Goal: Task Accomplishment & Management: Use online tool/utility

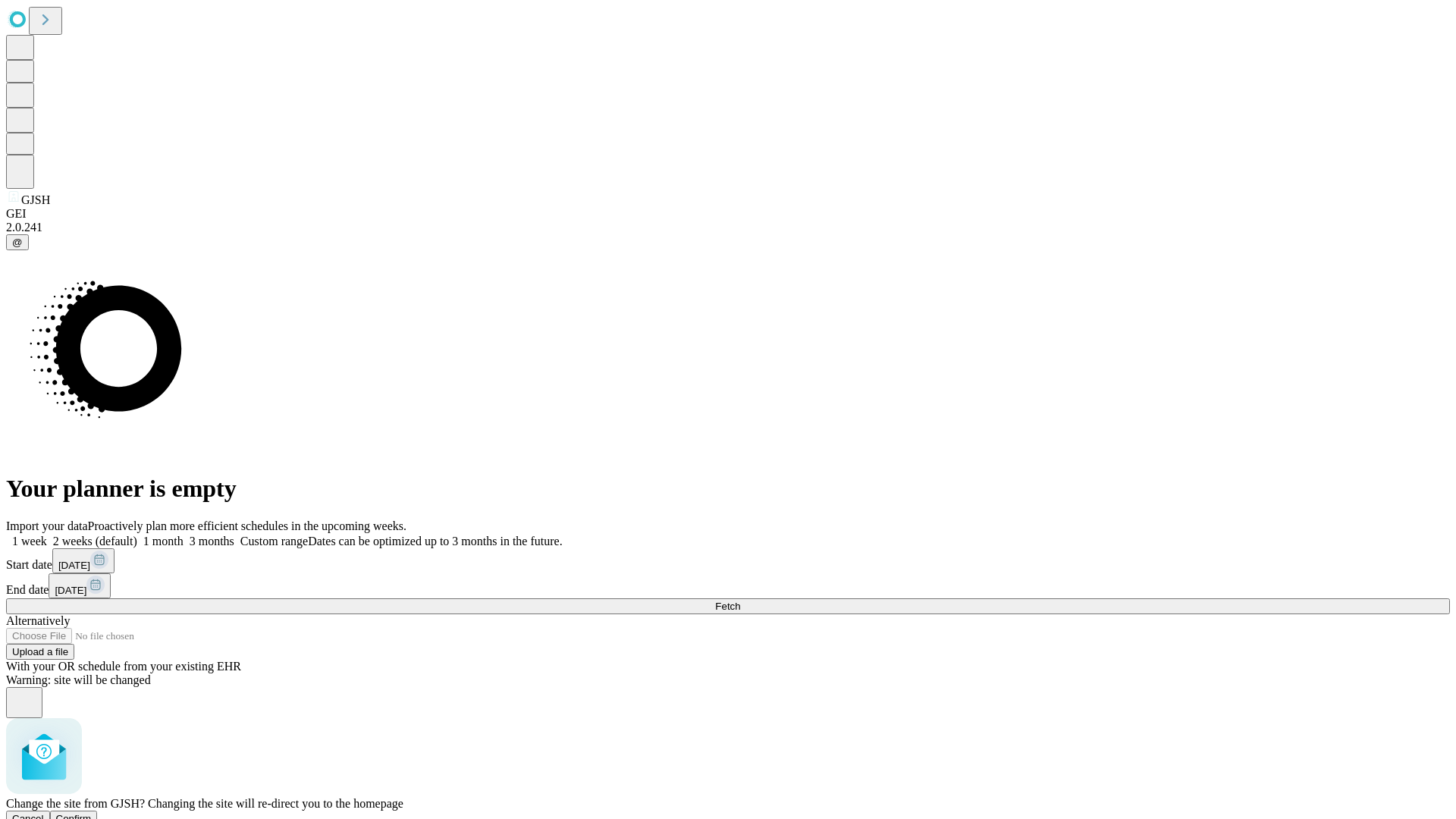
click at [92, 813] on span "Confirm" at bounding box center [74, 818] width 36 height 11
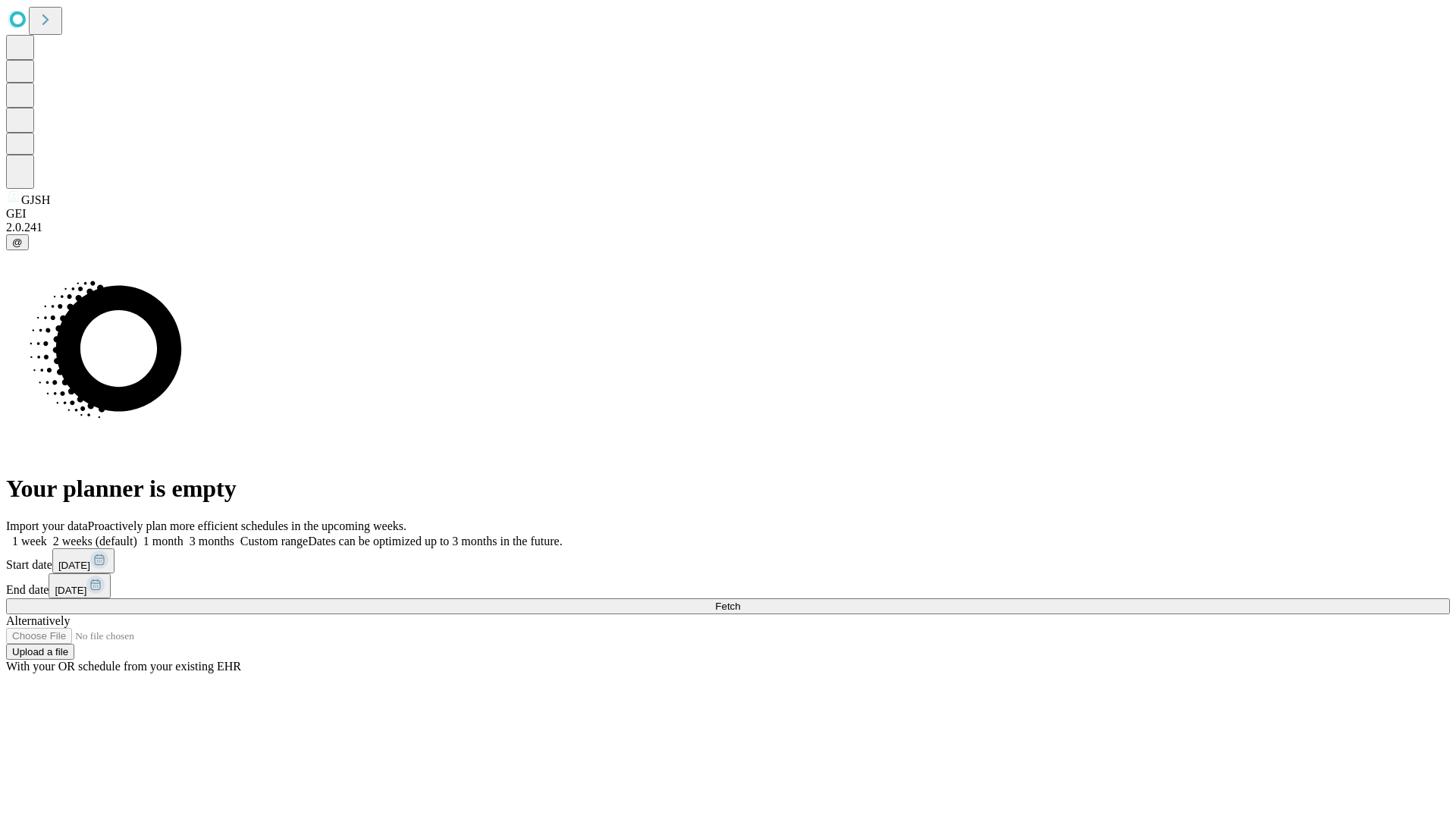
click at [47, 534] on label "1 week" at bounding box center [26, 540] width 41 height 13
click at [740, 601] on span "Fetch" at bounding box center [727, 606] width 25 height 11
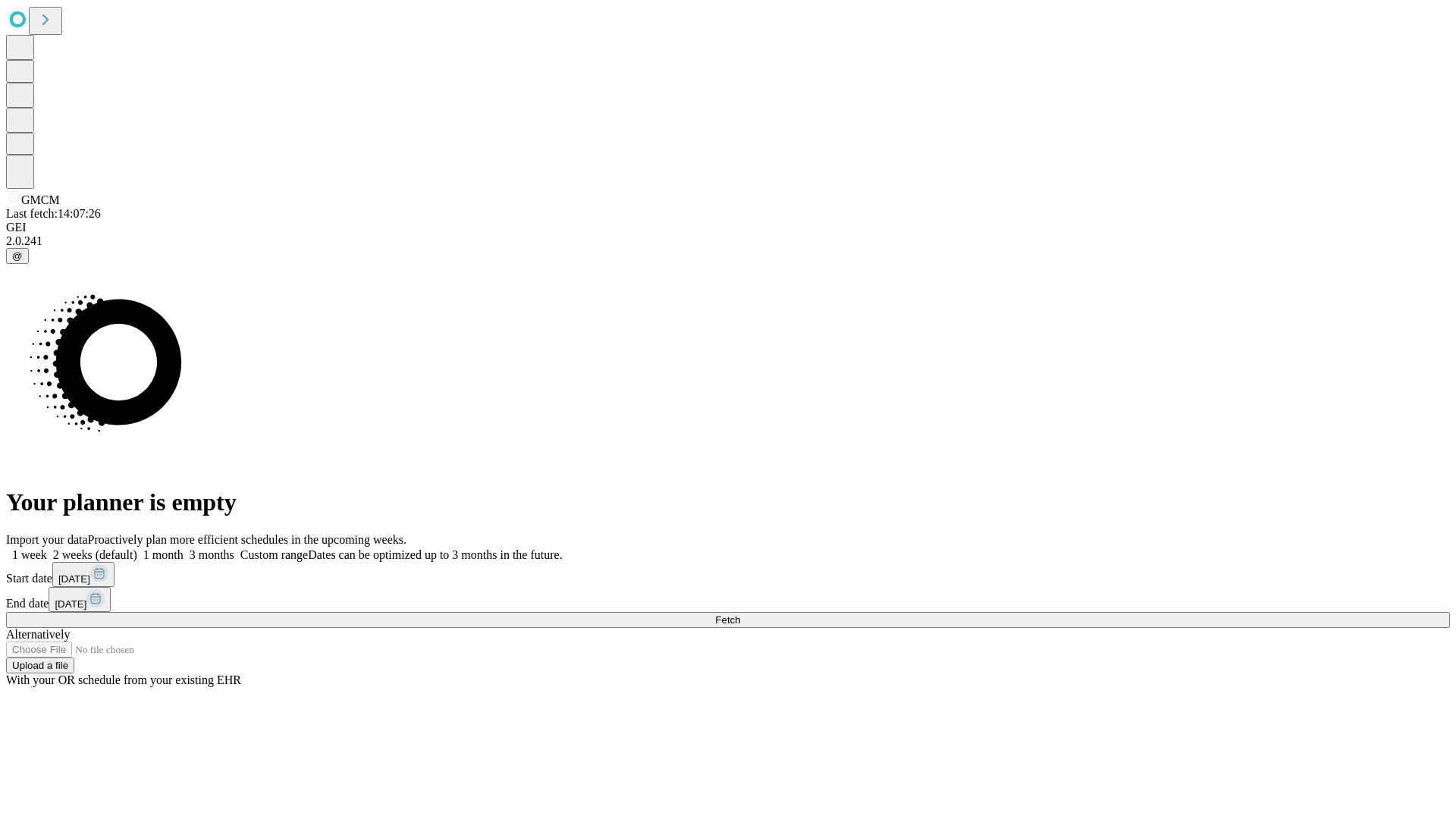
click at [47, 548] on label "1 week" at bounding box center [26, 554] width 41 height 13
click at [740, 615] on span "Fetch" at bounding box center [727, 620] width 25 height 11
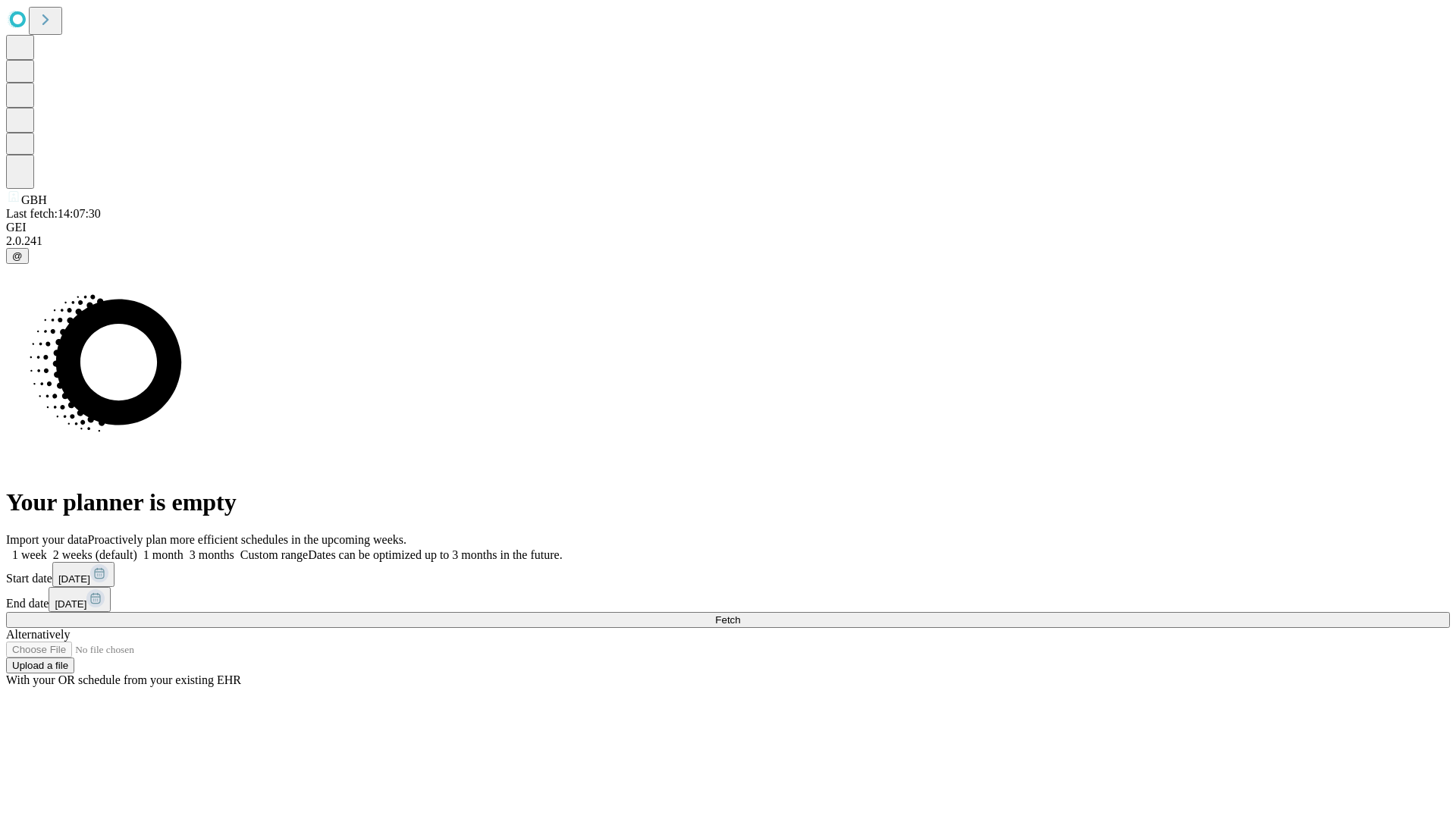
click at [47, 548] on label "1 week" at bounding box center [26, 554] width 41 height 13
click at [740, 615] on span "Fetch" at bounding box center [727, 620] width 25 height 11
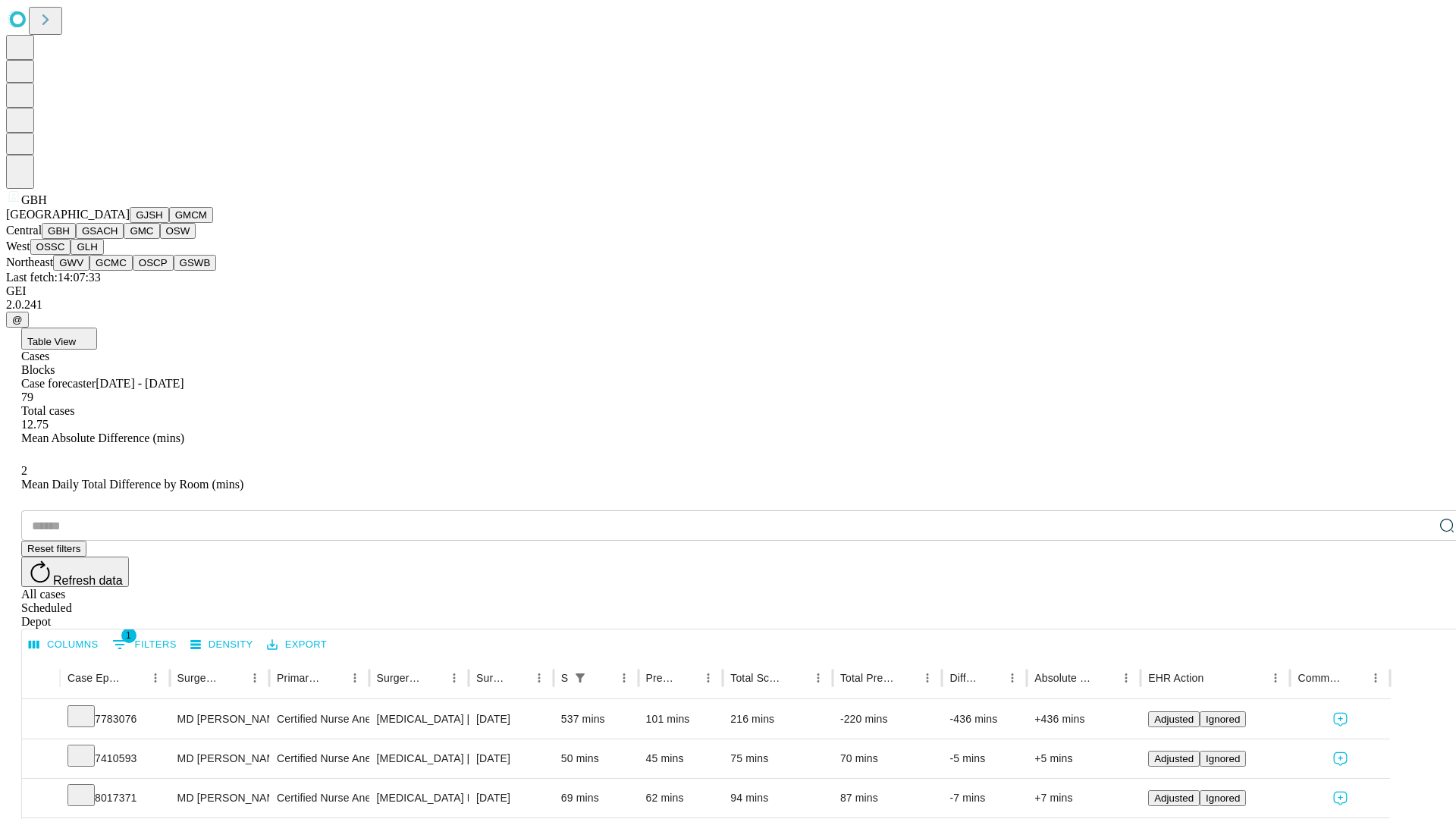
click at [118, 239] on button "GSACH" at bounding box center [100, 231] width 48 height 16
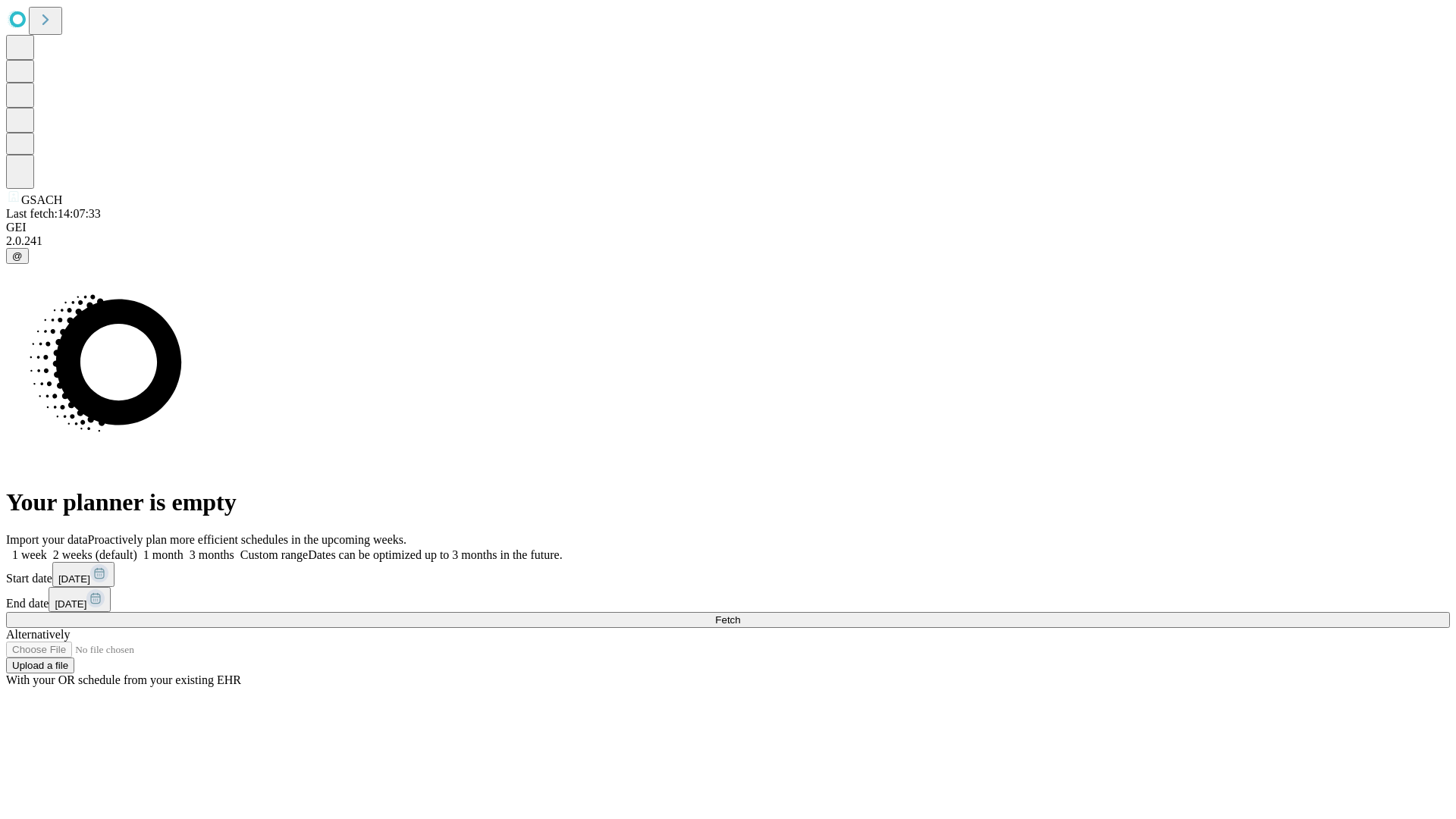
click at [740, 615] on span "Fetch" at bounding box center [727, 620] width 25 height 11
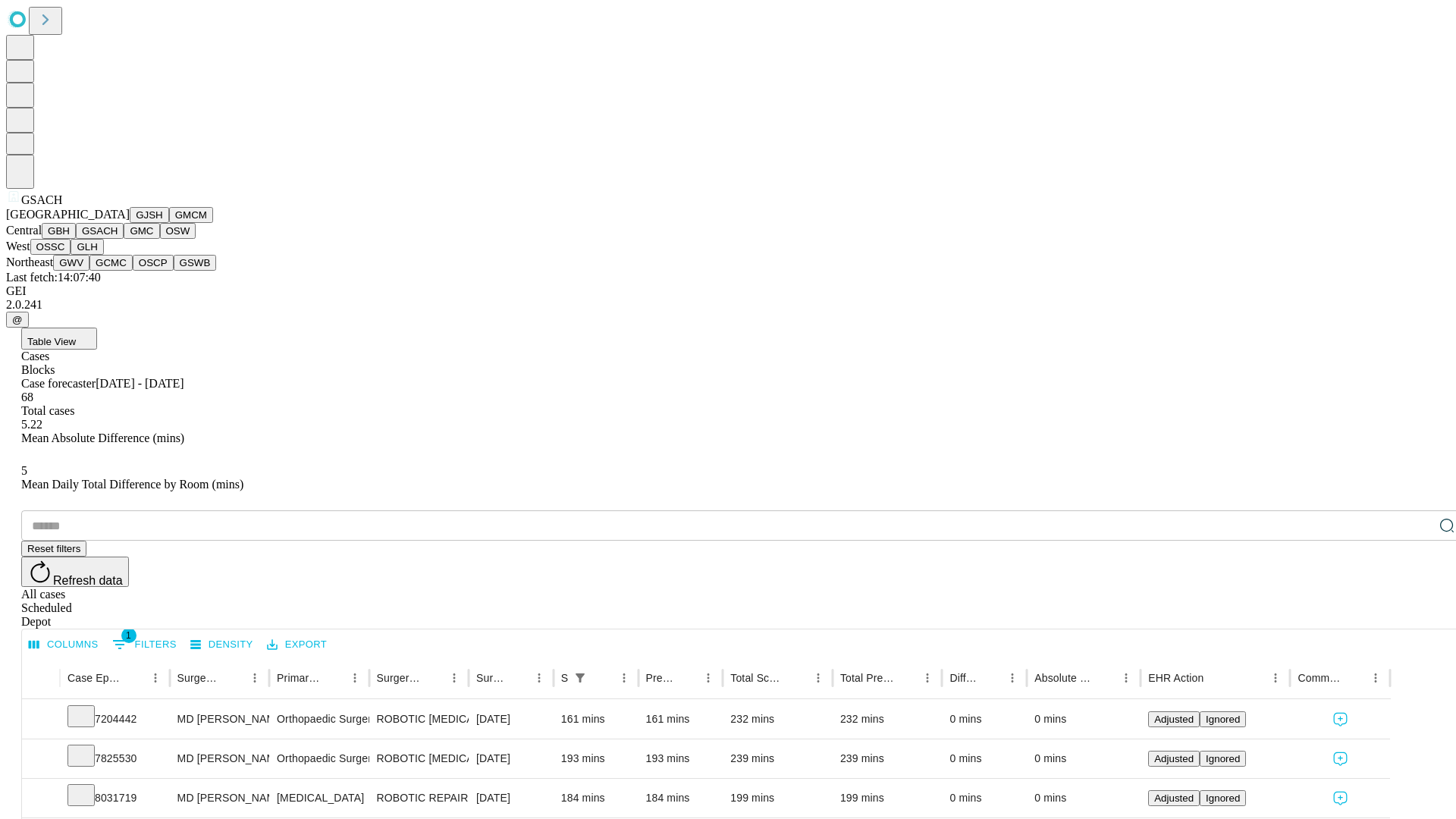
click at [124, 239] on button "GMC" at bounding box center [142, 231] width 36 height 16
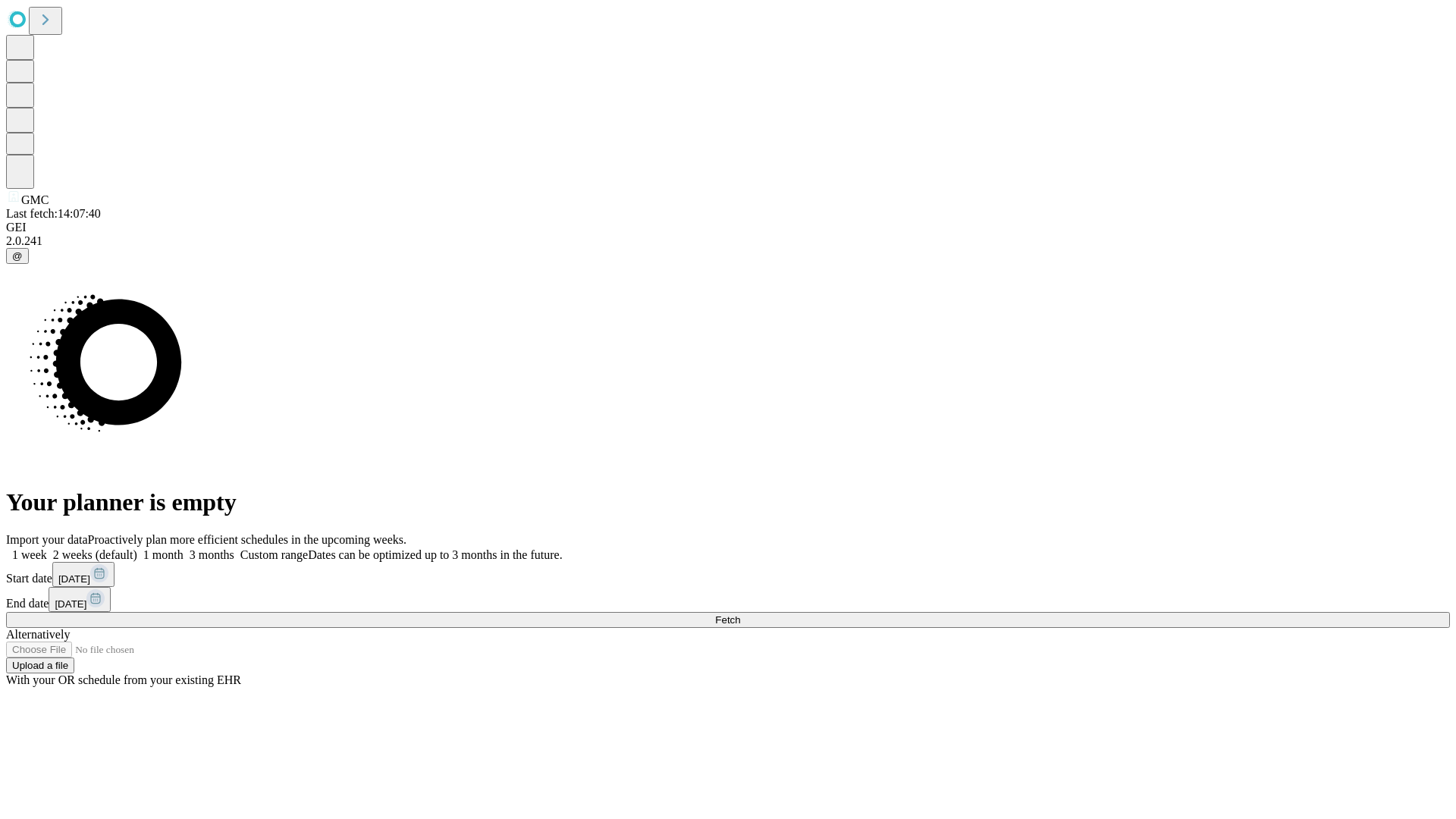
click at [47, 548] on label "1 week" at bounding box center [26, 554] width 41 height 13
click at [740, 615] on span "Fetch" at bounding box center [727, 620] width 25 height 11
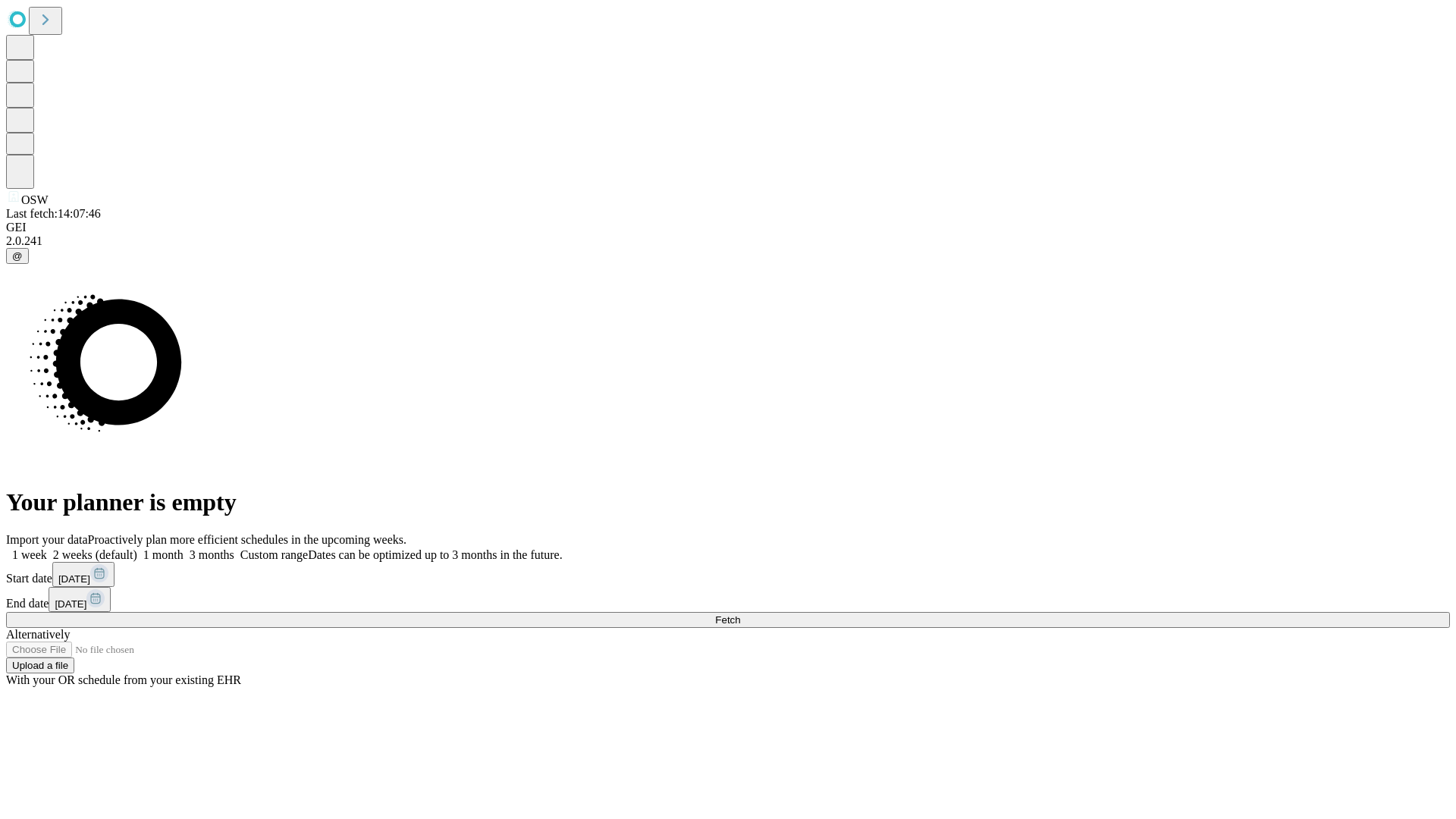
click at [740, 615] on span "Fetch" at bounding box center [727, 620] width 25 height 11
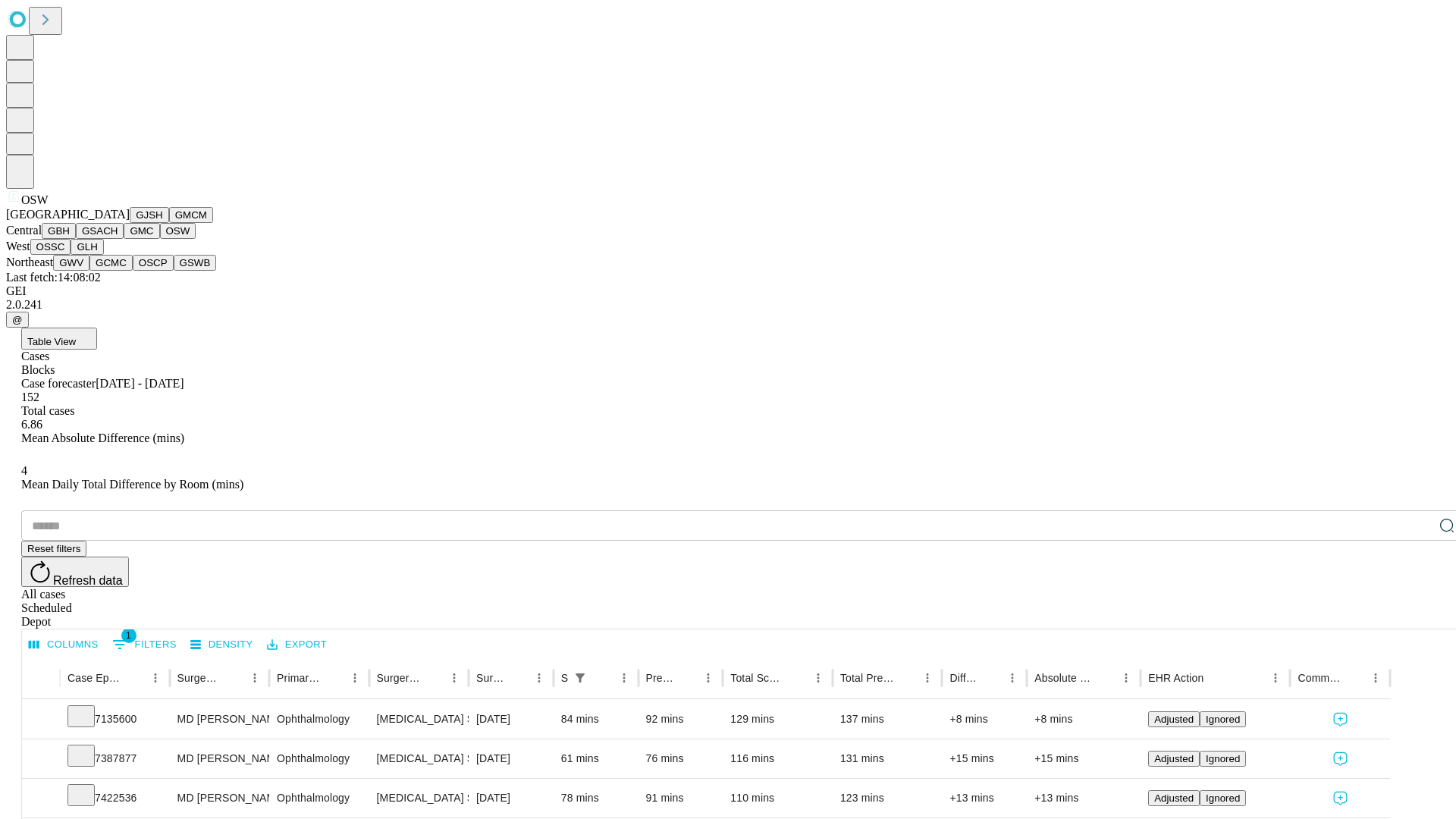
click at [71, 255] on button "OSSC" at bounding box center [51, 247] width 41 height 16
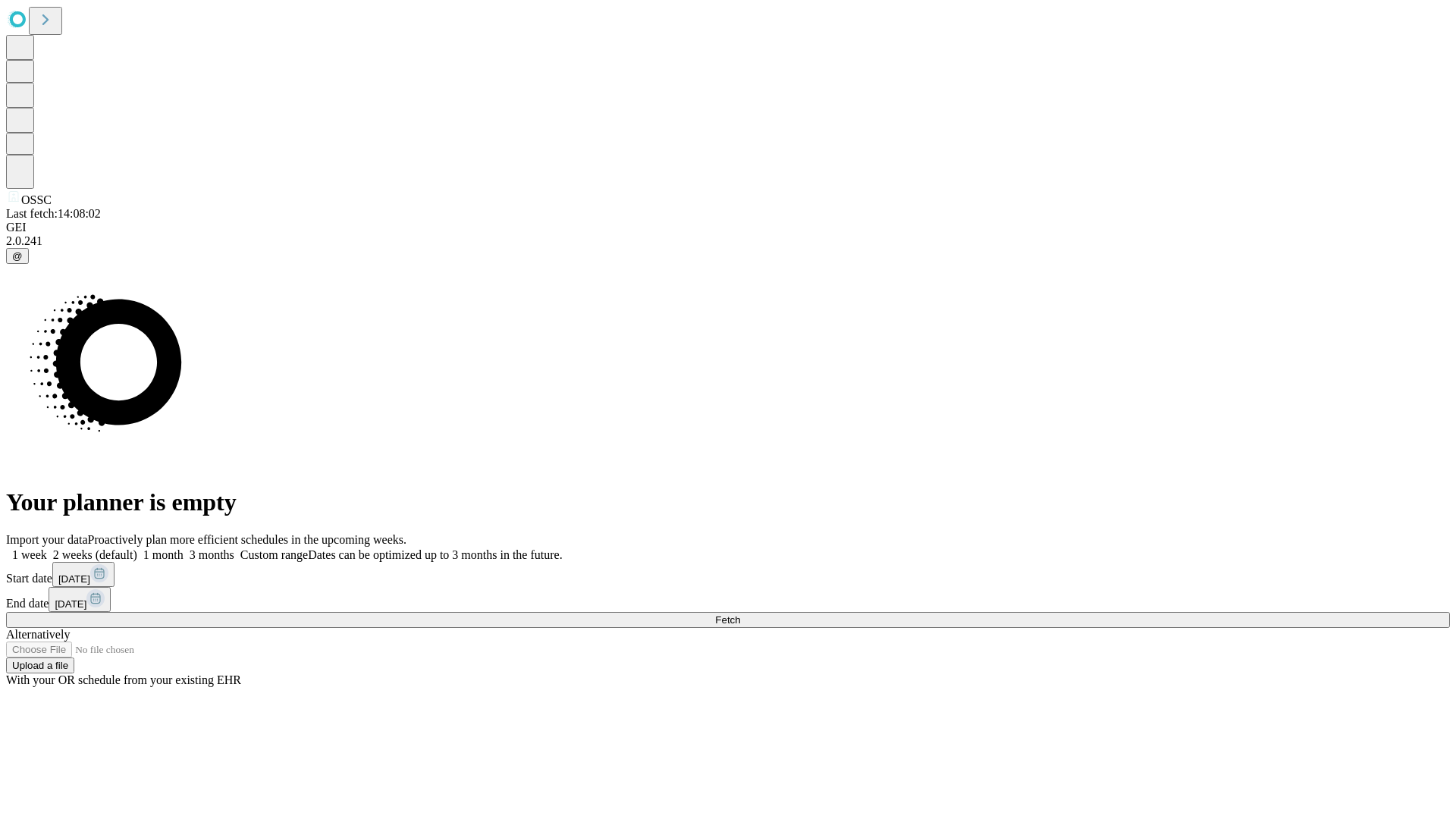
click at [740, 615] on span "Fetch" at bounding box center [727, 620] width 25 height 11
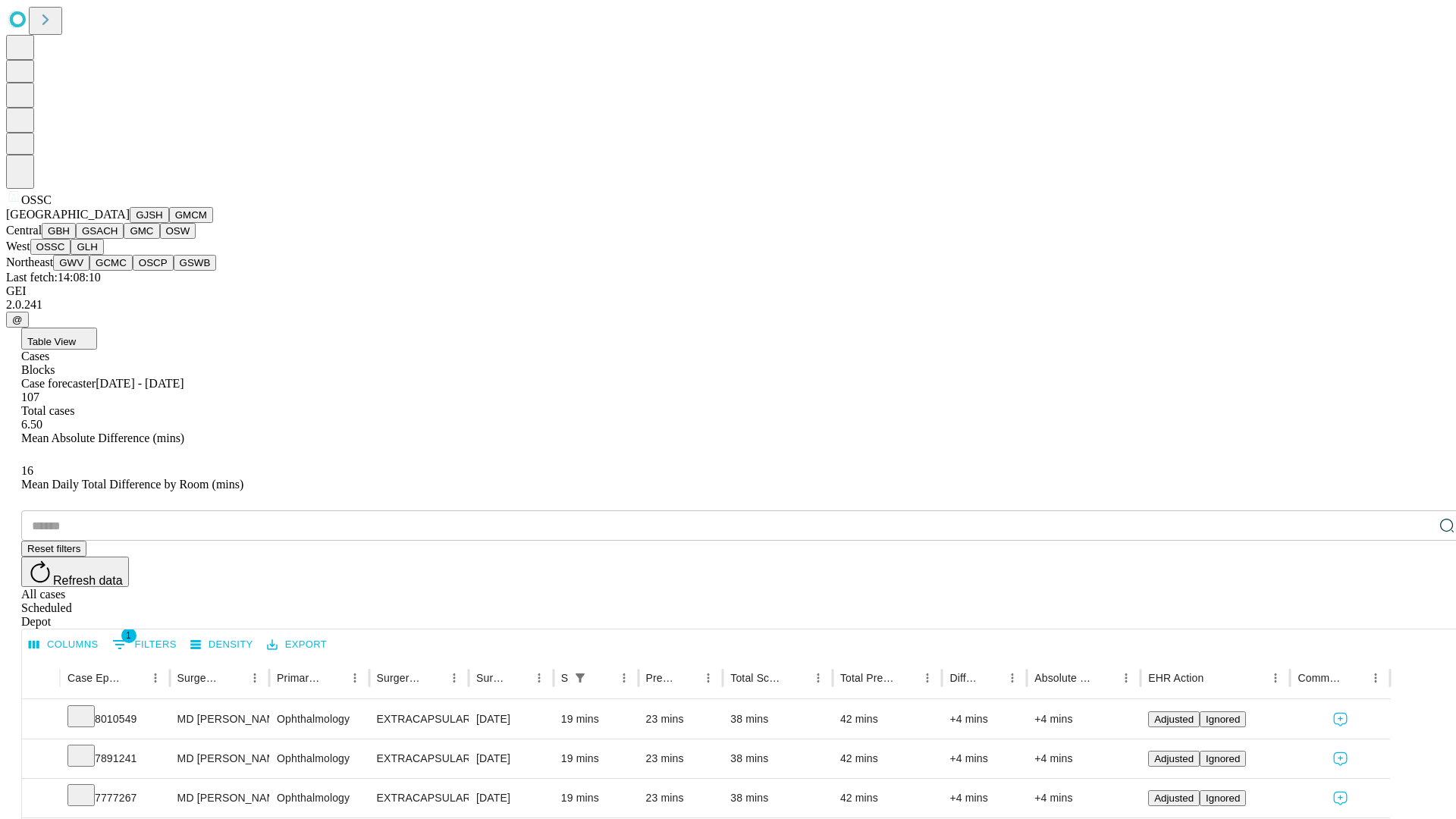
click at [103, 255] on button "GLH" at bounding box center [86, 247] width 33 height 16
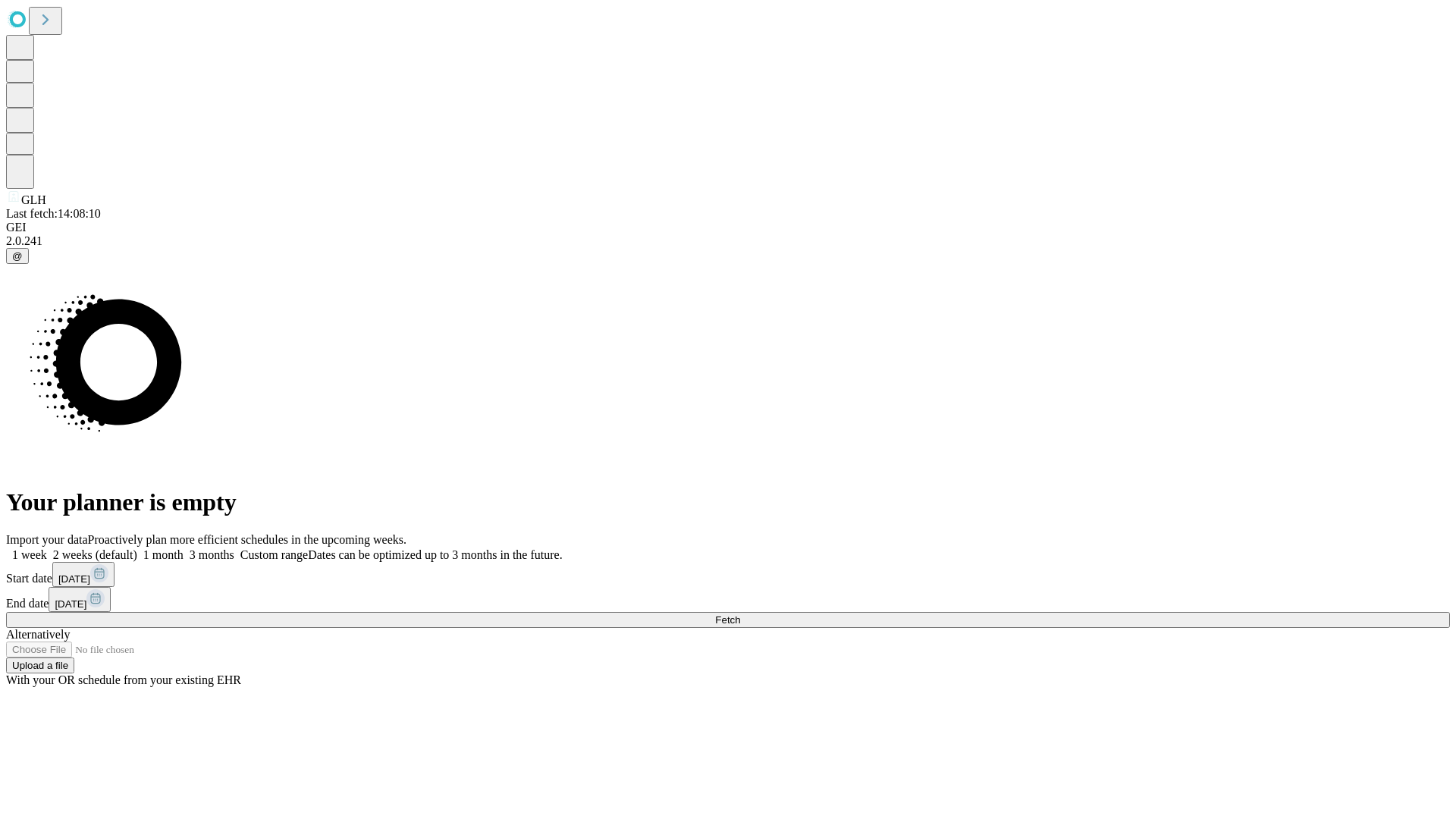
click at [47, 548] on label "1 week" at bounding box center [26, 554] width 41 height 13
click at [740, 615] on span "Fetch" at bounding box center [727, 620] width 25 height 11
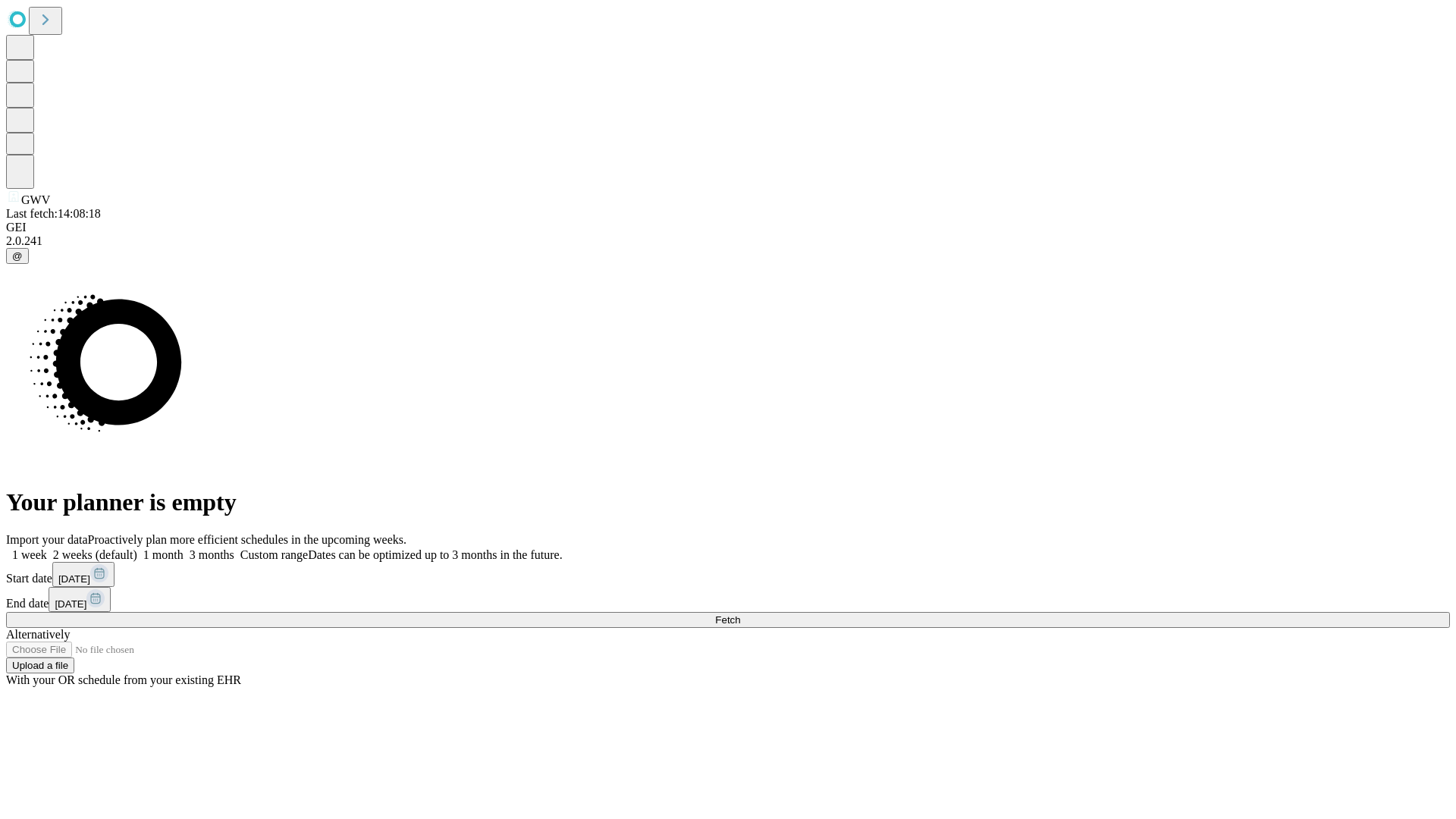
click at [47, 548] on label "1 week" at bounding box center [26, 554] width 41 height 13
click at [740, 615] on span "Fetch" at bounding box center [727, 620] width 25 height 11
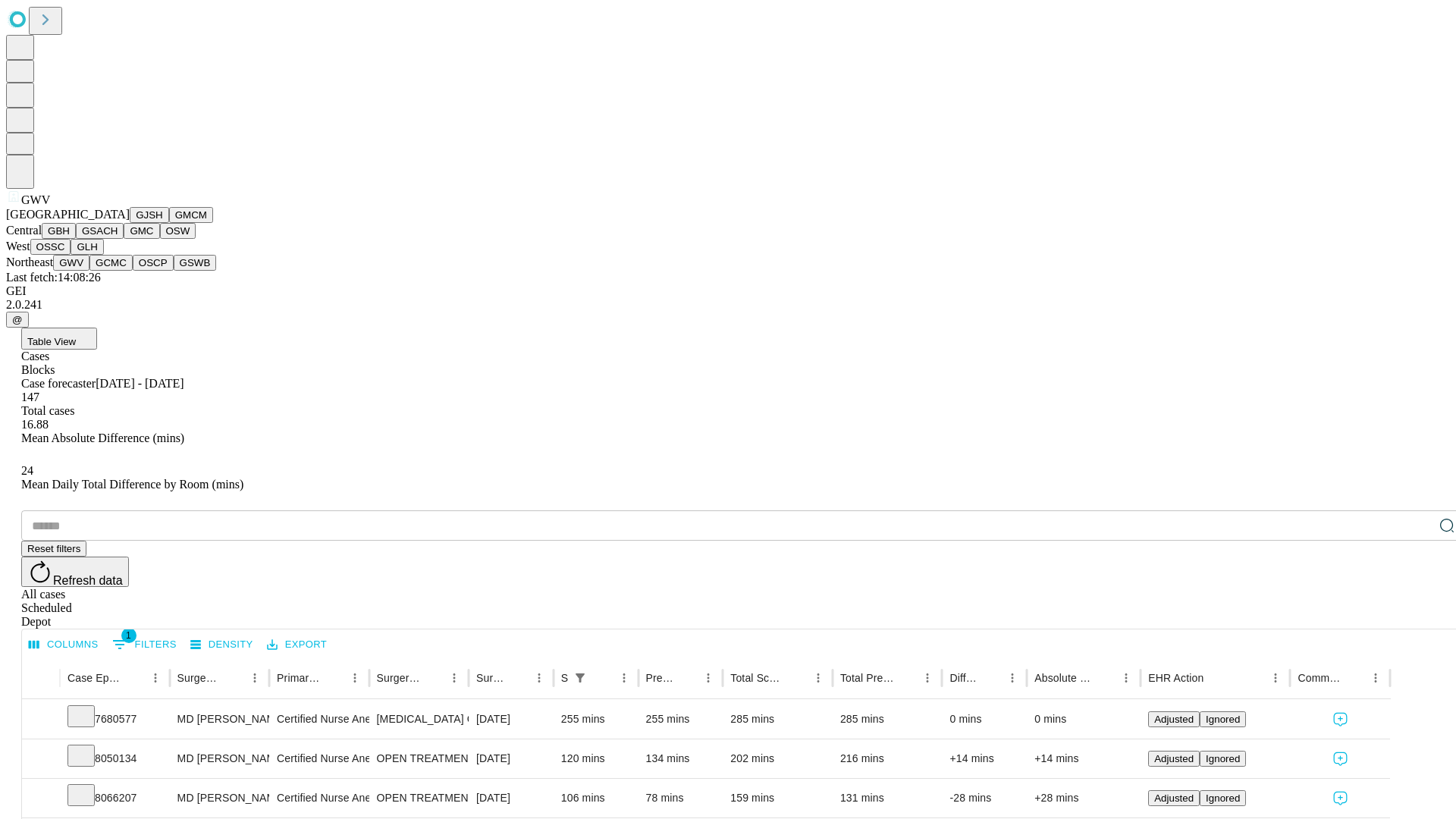
click at [118, 271] on button "GCMC" at bounding box center [111, 263] width 44 height 16
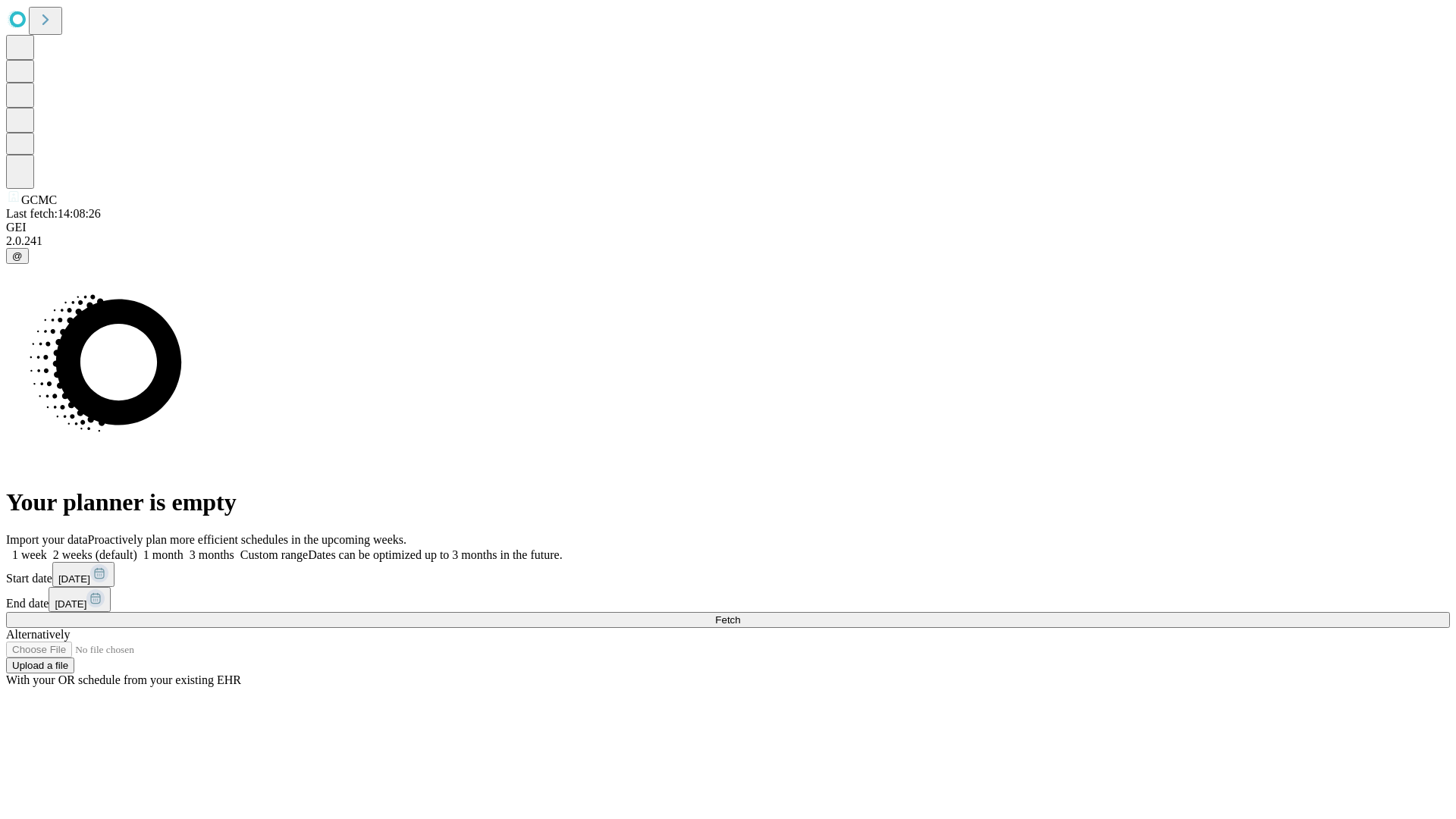
click at [47, 548] on label "1 week" at bounding box center [26, 554] width 41 height 13
click at [740, 615] on span "Fetch" at bounding box center [727, 620] width 25 height 11
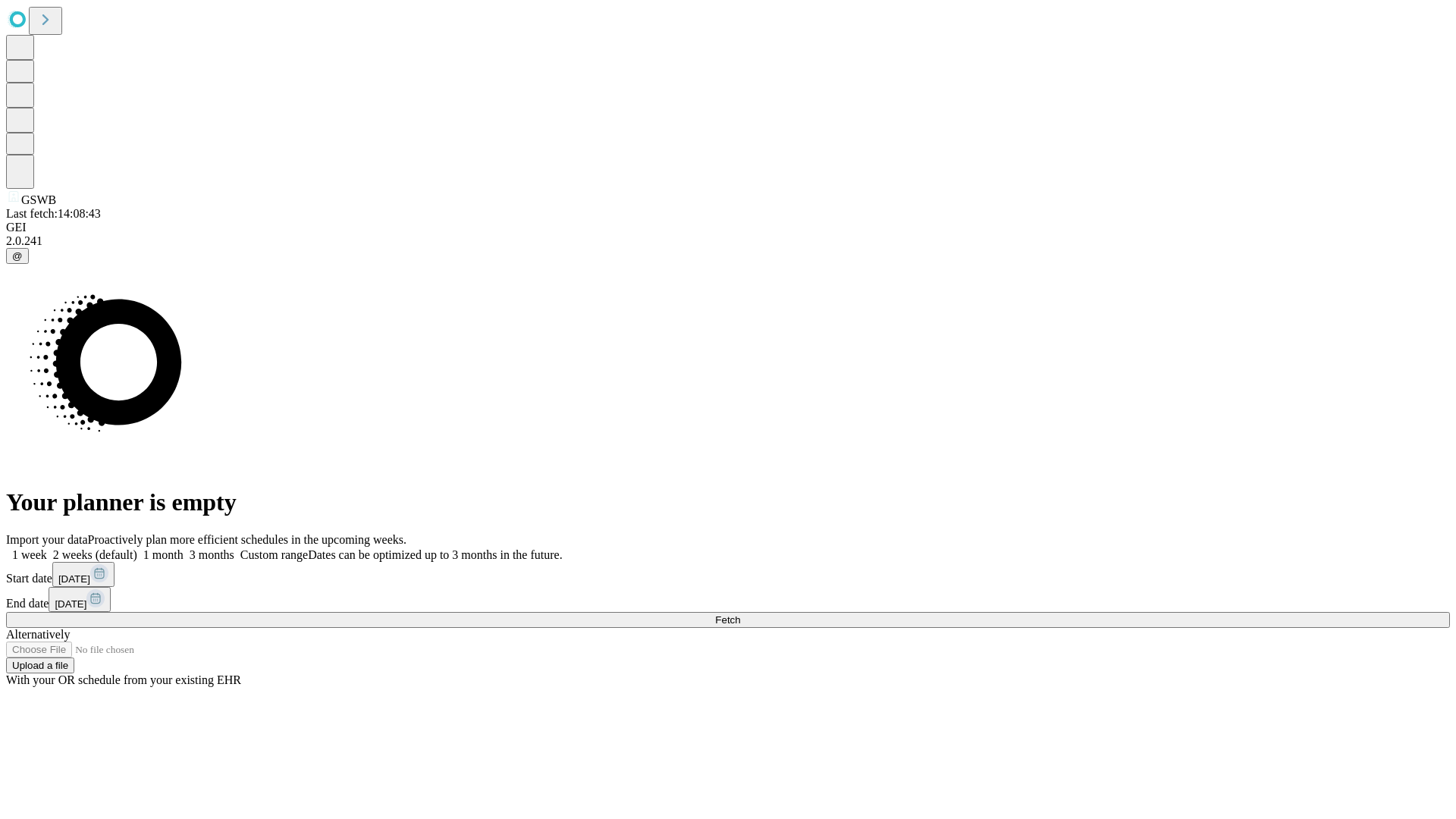
click at [47, 548] on label "1 week" at bounding box center [26, 554] width 41 height 13
click at [740, 615] on span "Fetch" at bounding box center [727, 620] width 25 height 11
